Goal: Task Accomplishment & Management: Use online tool/utility

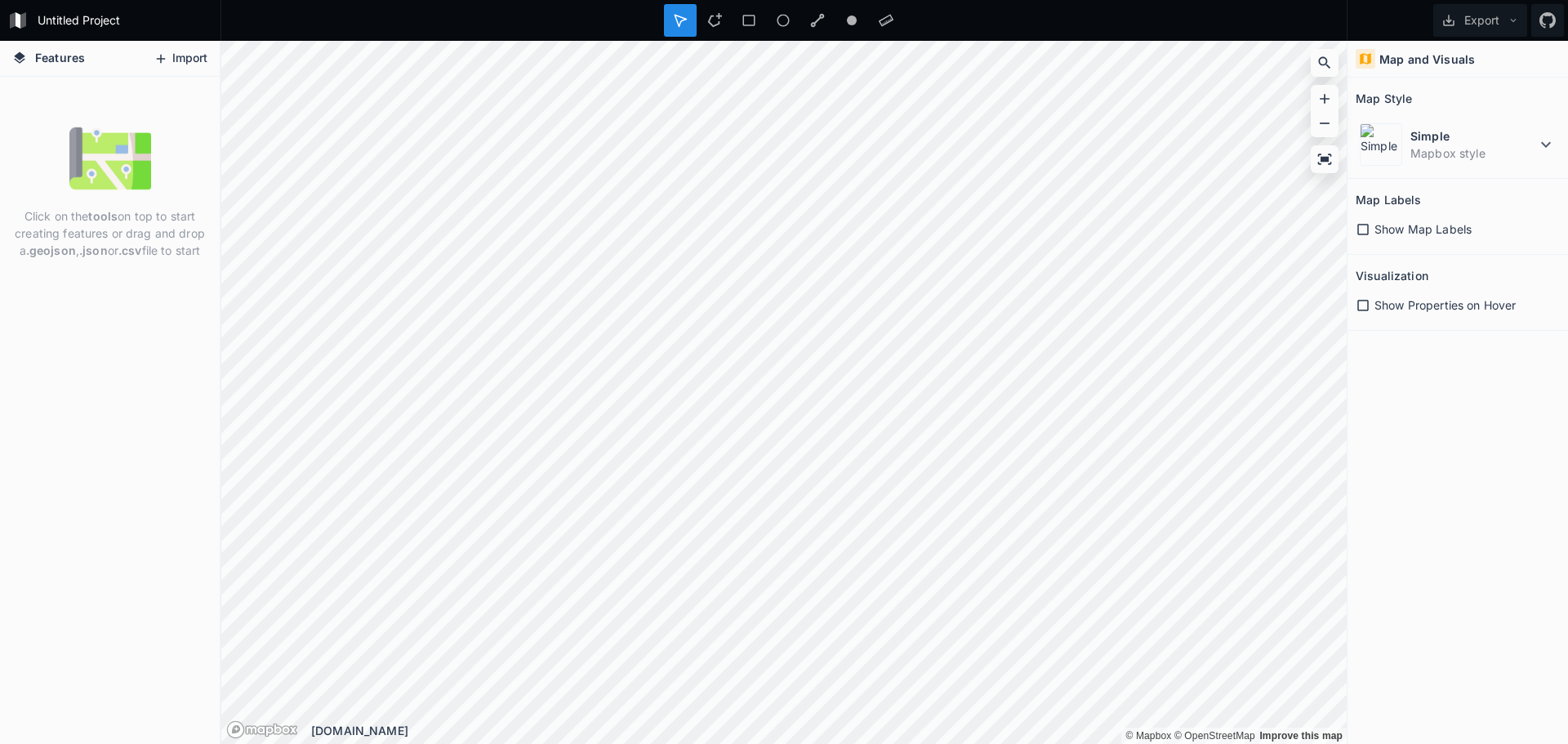
click at [193, 48] on button "Import" at bounding box center [180, 58] width 70 height 26
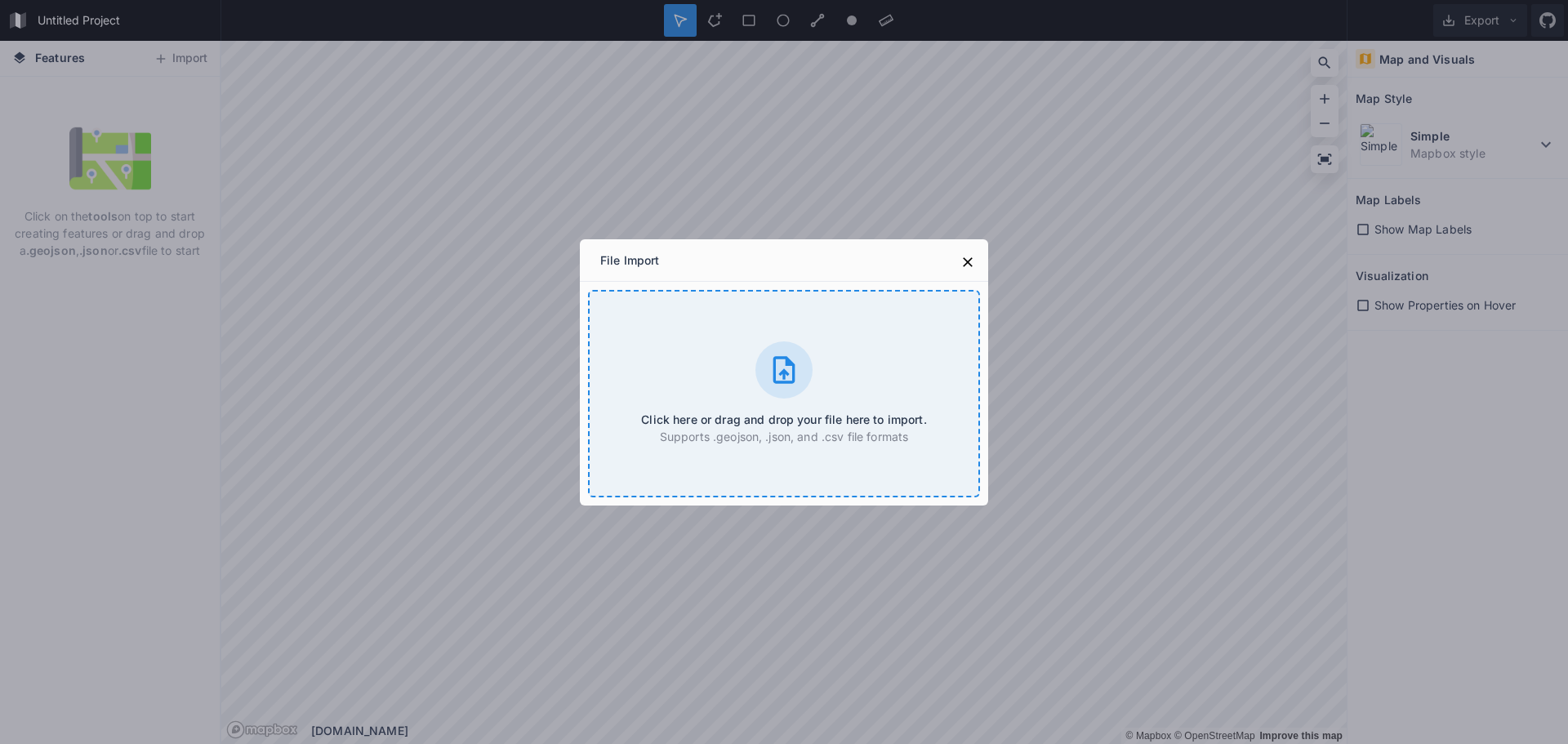
click at [788, 383] on icon at bounding box center [784, 369] width 22 height 27
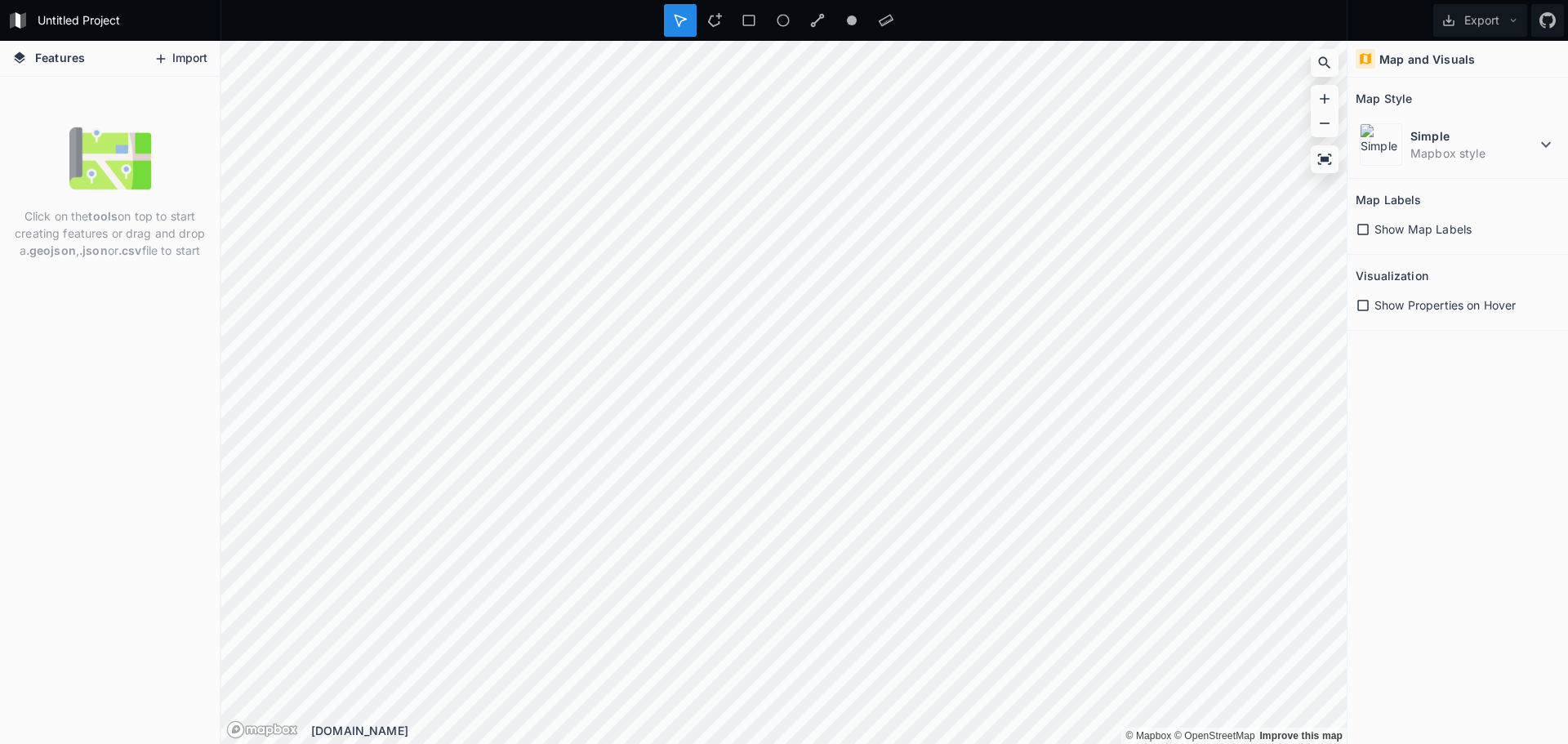
click at [178, 60] on button "Import" at bounding box center [180, 58] width 70 height 26
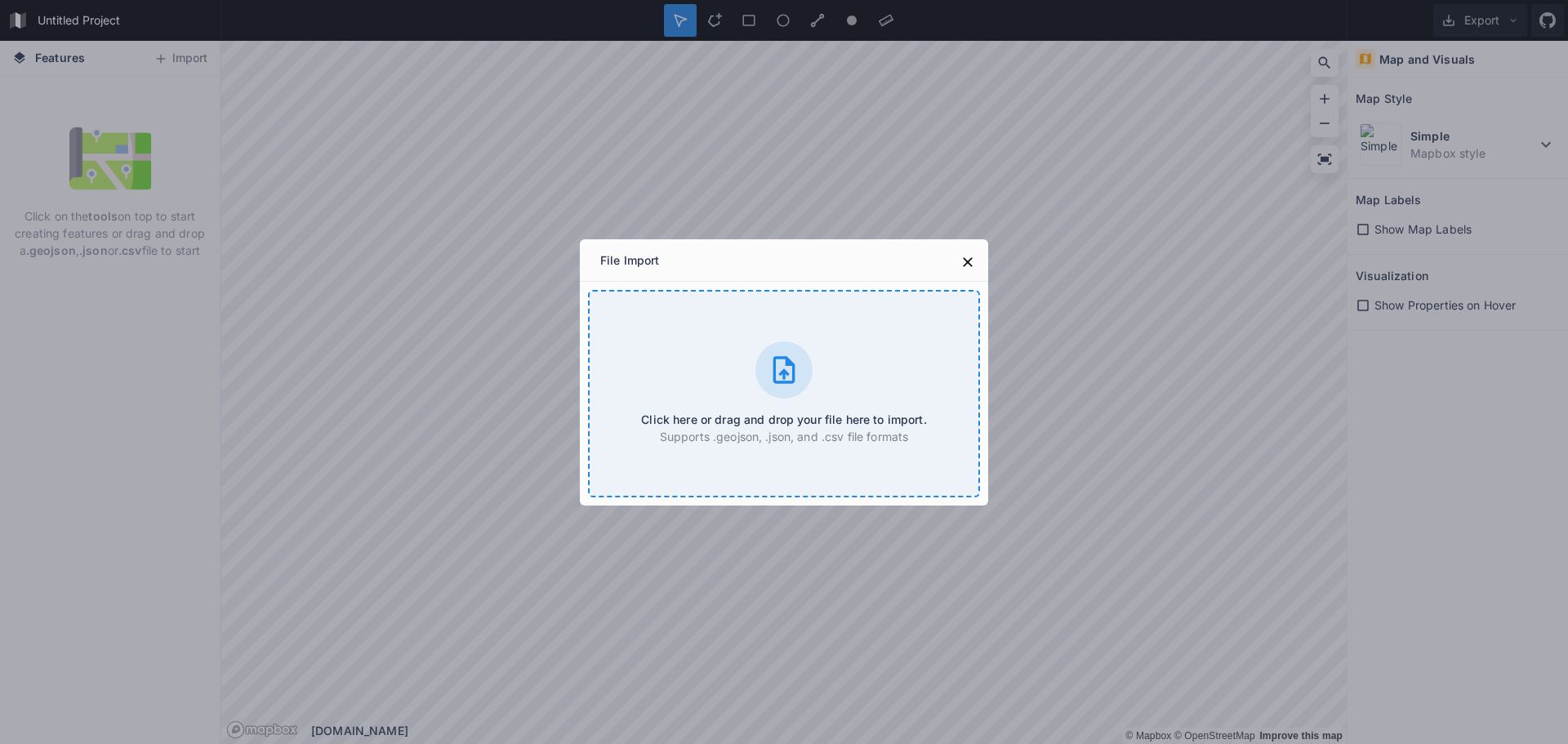
click at [787, 366] on icon at bounding box center [784, 369] width 22 height 27
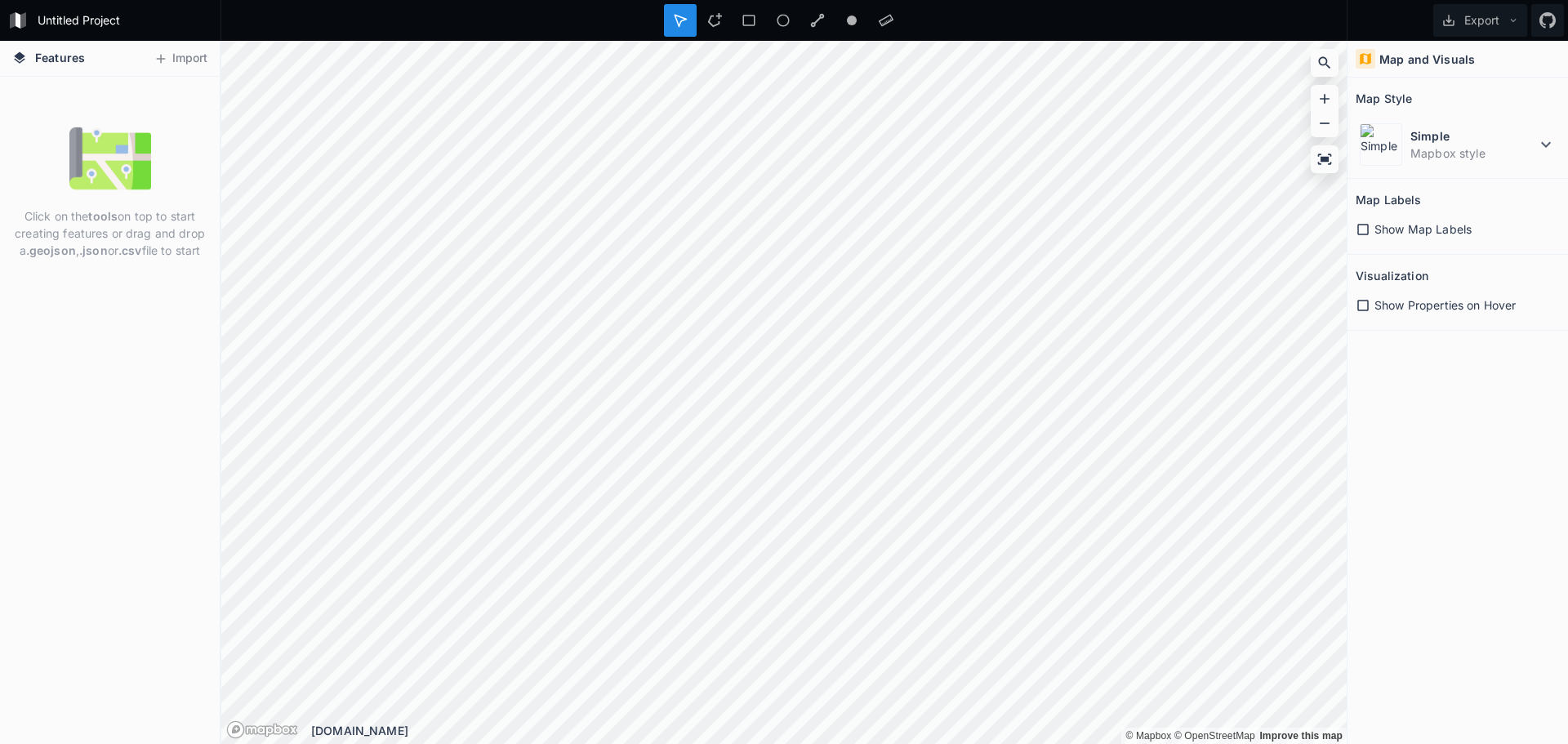
click at [25, 52] on icon at bounding box center [19, 57] width 14 height 14
click at [1424, 67] on h4 "Map and Visuals" at bounding box center [1427, 59] width 96 height 17
click at [1508, 16] on icon at bounding box center [1513, 20] width 12 height 12
click at [1504, 91] on div "Export as .geojson" at bounding box center [1477, 94] width 163 height 34
